Goal: Transaction & Acquisition: Purchase product/service

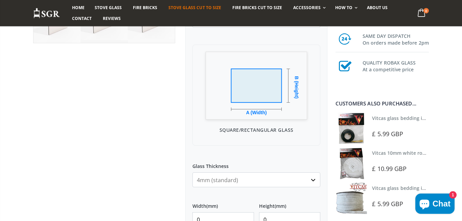
scroll to position [233, 0]
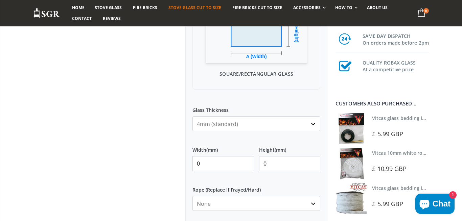
click at [223, 159] on input "0" at bounding box center [223, 163] width 62 height 15
type input "215"
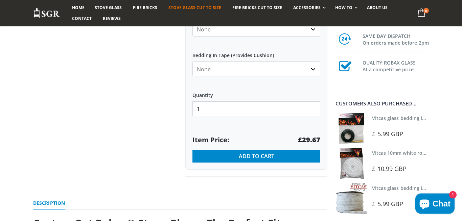
scroll to position [420, 0]
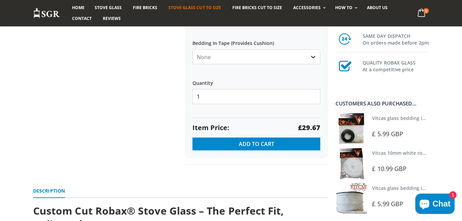
type input "230"
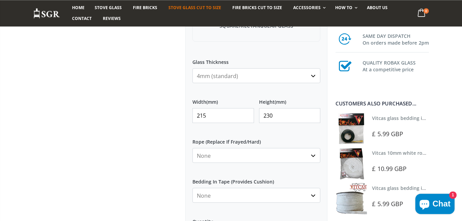
scroll to position [280, 0]
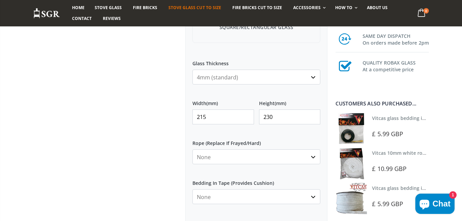
click at [213, 125] on div "Width (mm) 215 Height (mm) 230" at bounding box center [256, 112] width 128 height 35
click at [213, 126] on div "Width (mm) 215 Height (mm) 230" at bounding box center [256, 112] width 128 height 35
click at [214, 122] on input "215" at bounding box center [223, 117] width 62 height 15
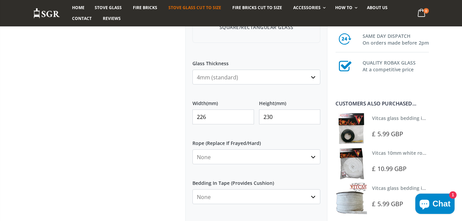
type input "226"
type input "220"
click at [233, 119] on input "226" at bounding box center [223, 117] width 62 height 15
type input "266"
drag, startPoint x: 121, startPoint y: 77, endPoint x: 118, endPoint y: 81, distance: 4.9
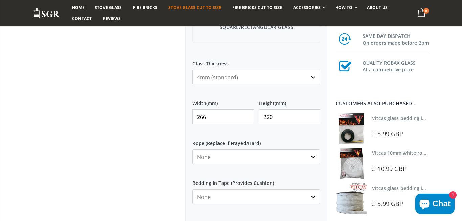
click at [120, 76] on div at bounding box center [104, 52] width 152 height 506
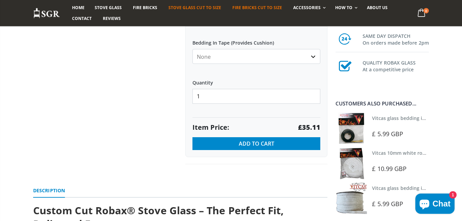
scroll to position [420, 0]
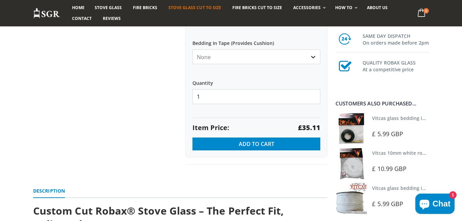
click at [205, 183] on ul "Description" at bounding box center [180, 190] width 294 height 18
